Goal: Check status

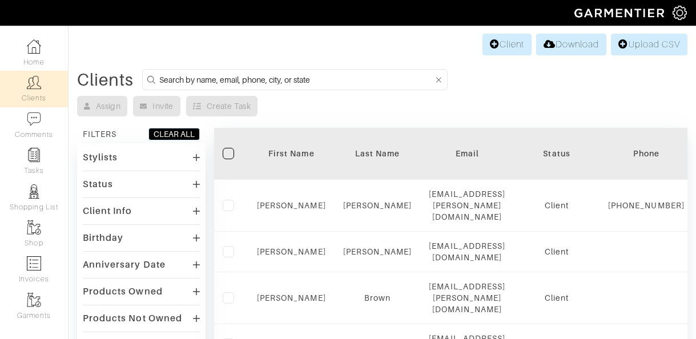
click at [221, 76] on input at bounding box center [296, 79] width 274 height 14
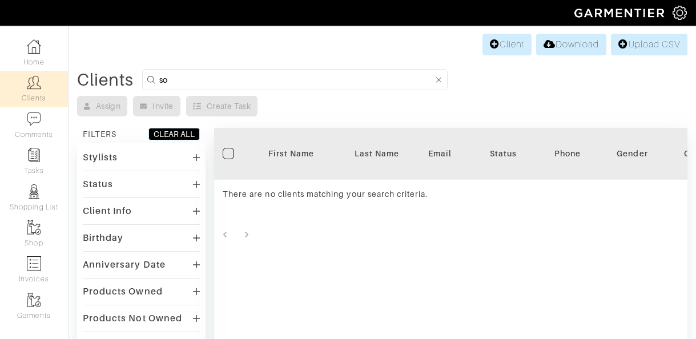
type input "s"
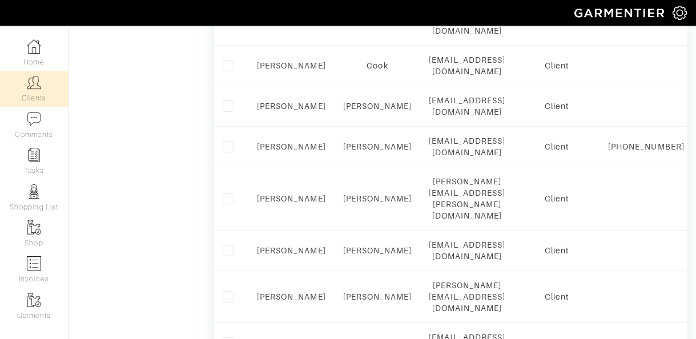
scroll to position [907, 0]
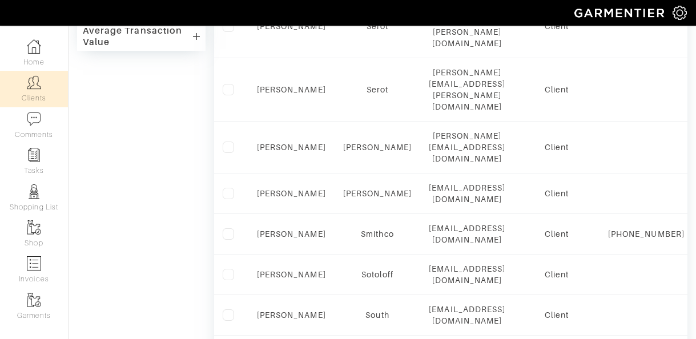
scroll to position [494, 0]
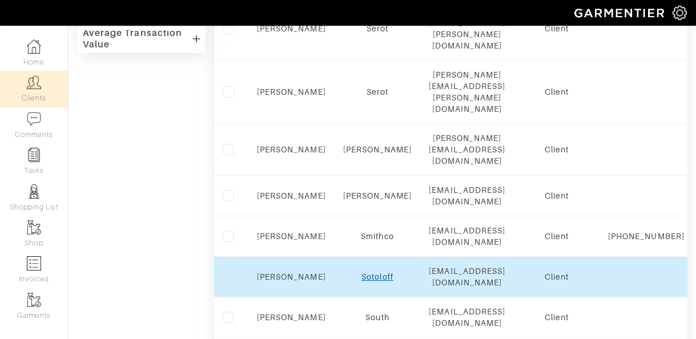
click at [383, 272] on link "Sotoloff" at bounding box center [376, 276] width 31 height 9
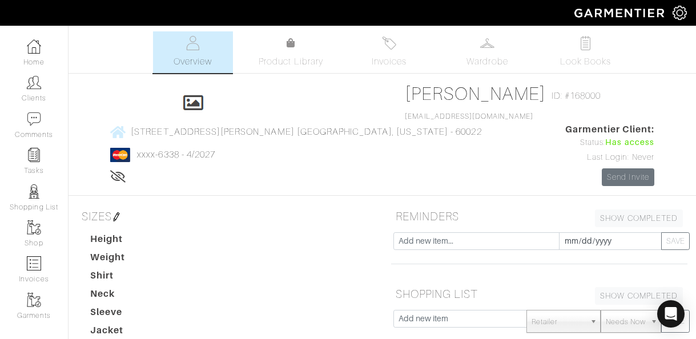
click at [391, 59] on span "Invoices" at bounding box center [388, 62] width 35 height 14
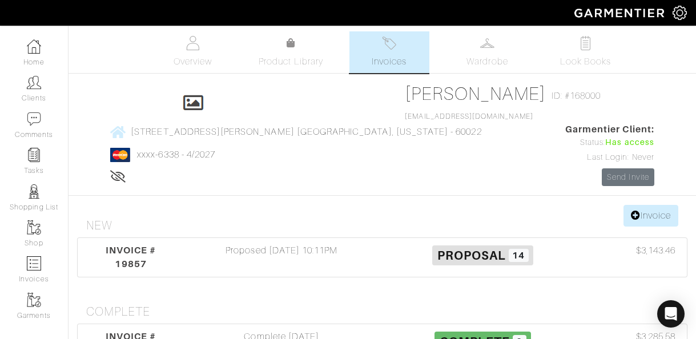
click at [296, 330] on div "Complete [DATE]" at bounding box center [281, 343] width 201 height 27
